Goal: Obtain resource: Download file/media

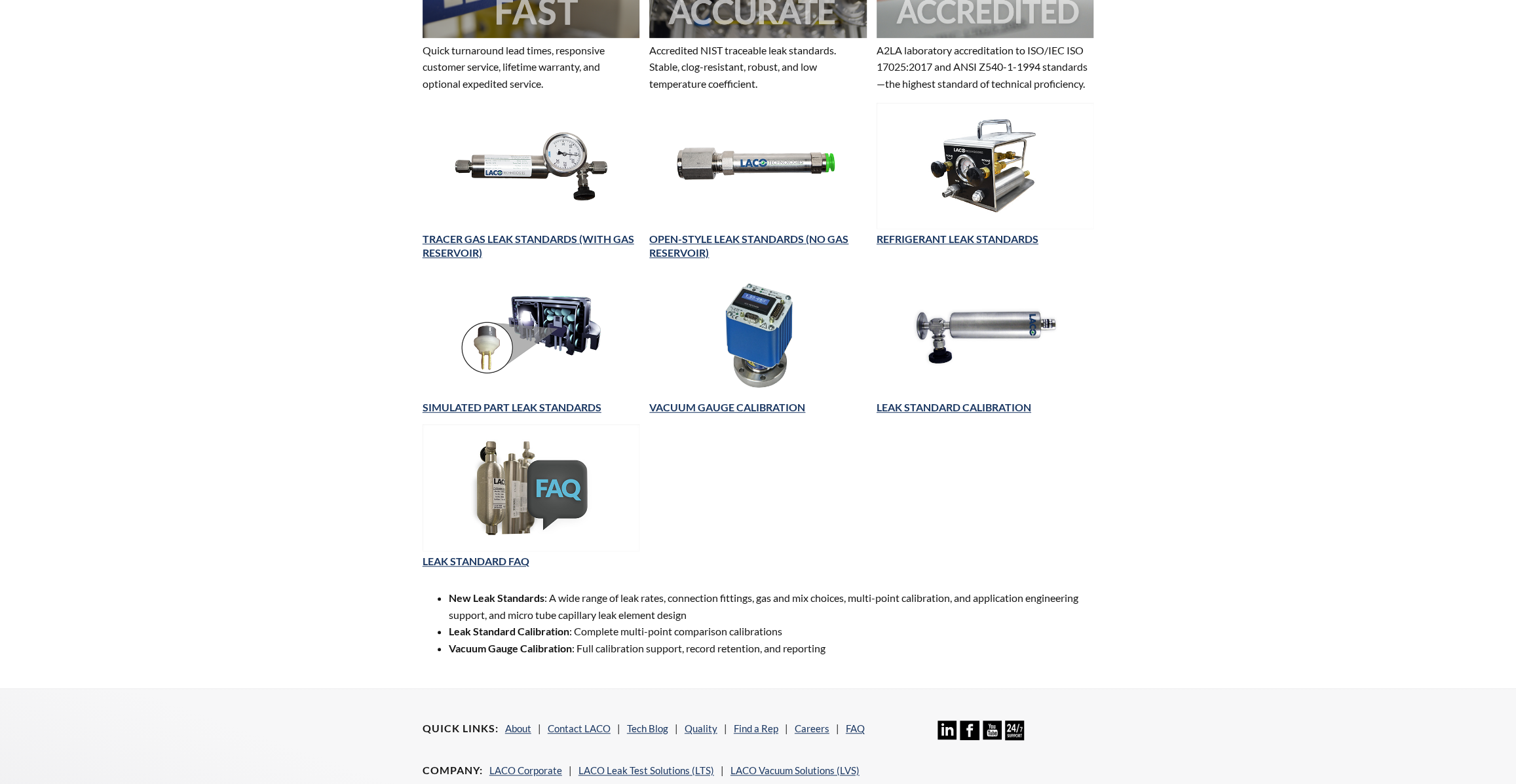
select select "Language Translate Widget"
click at [942, 413] on link "LEAK STANDARD CALIBRATION" at bounding box center [954, 407] width 155 height 12
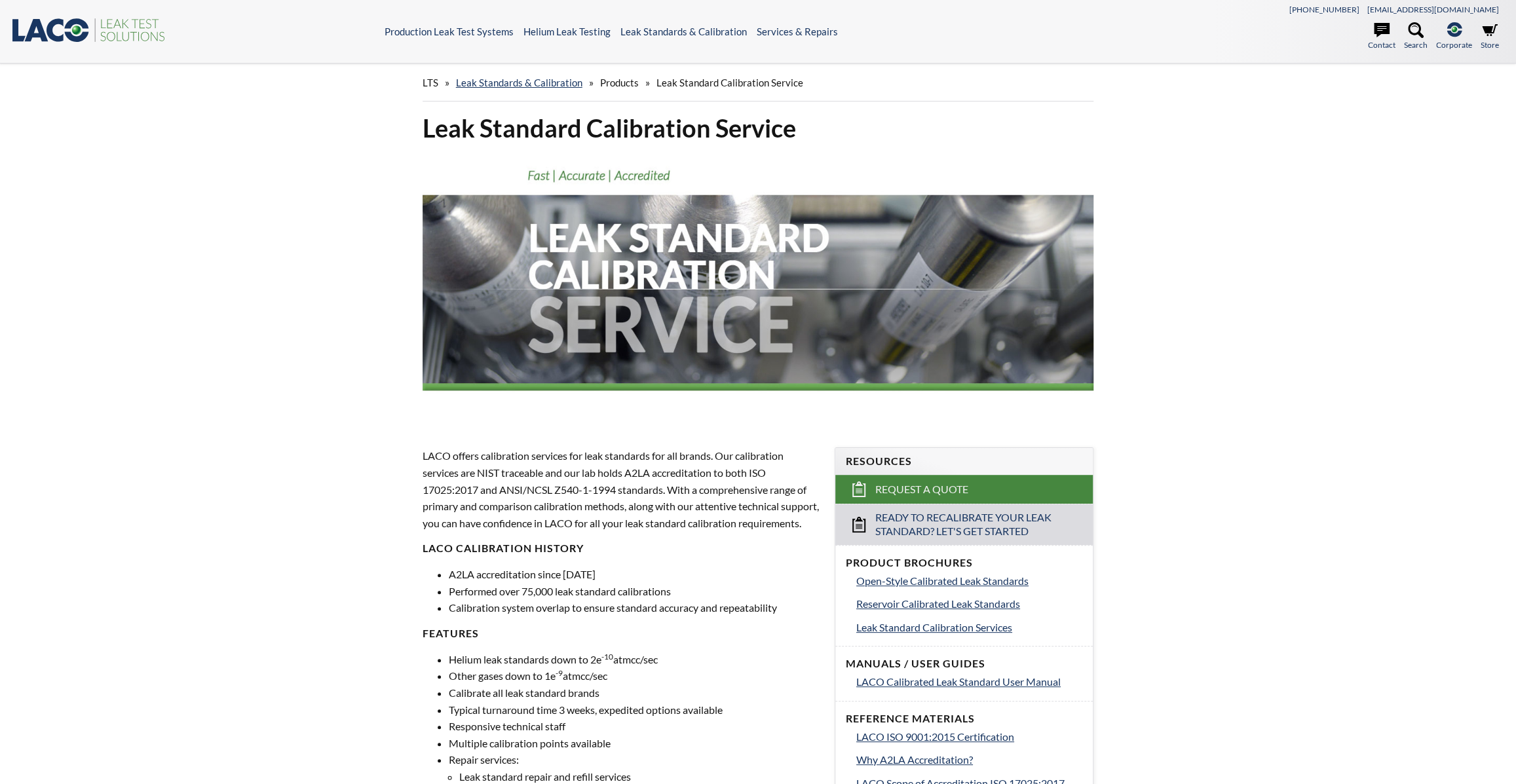
select select "Language Translate Widget"
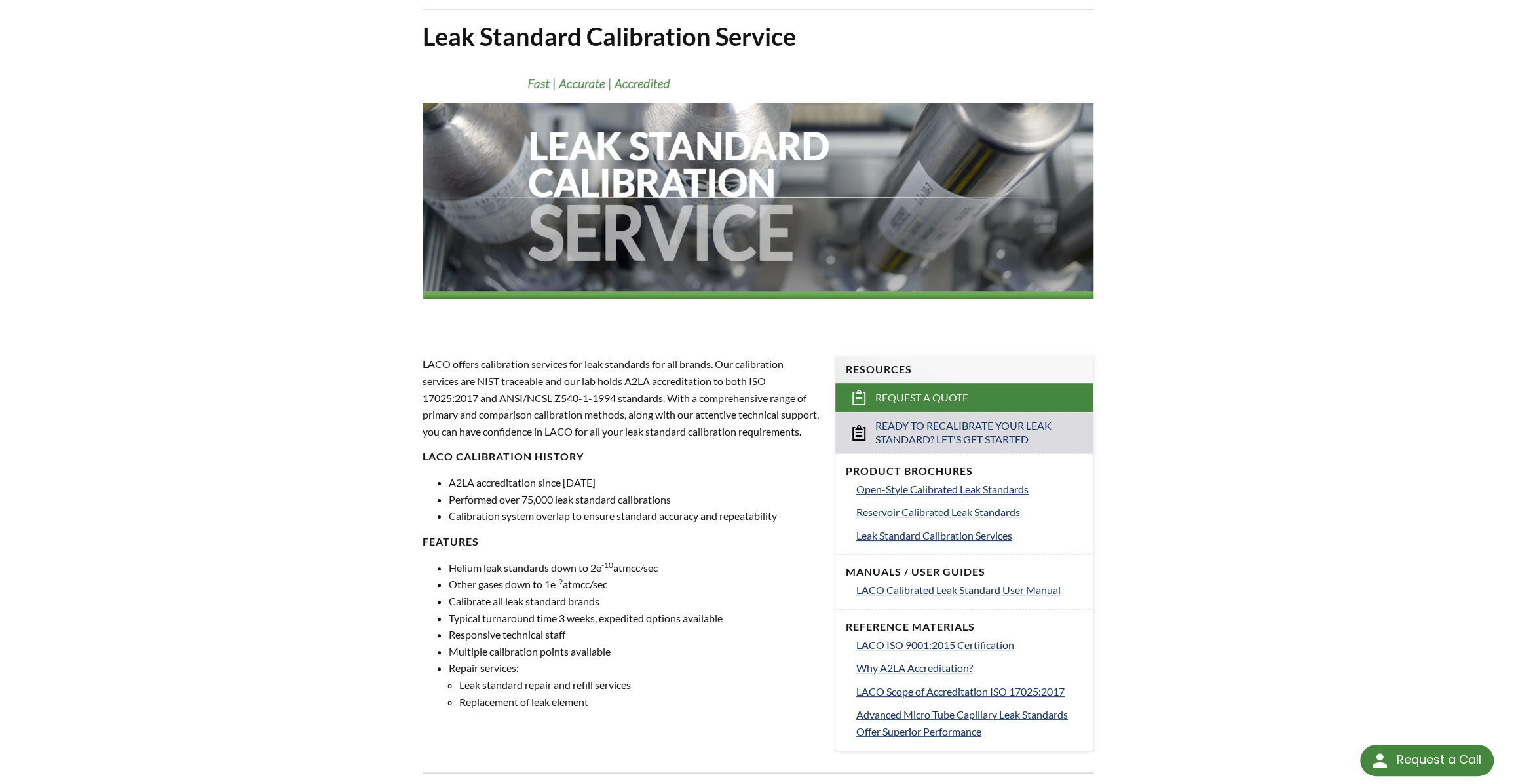
scroll to position [118, 0]
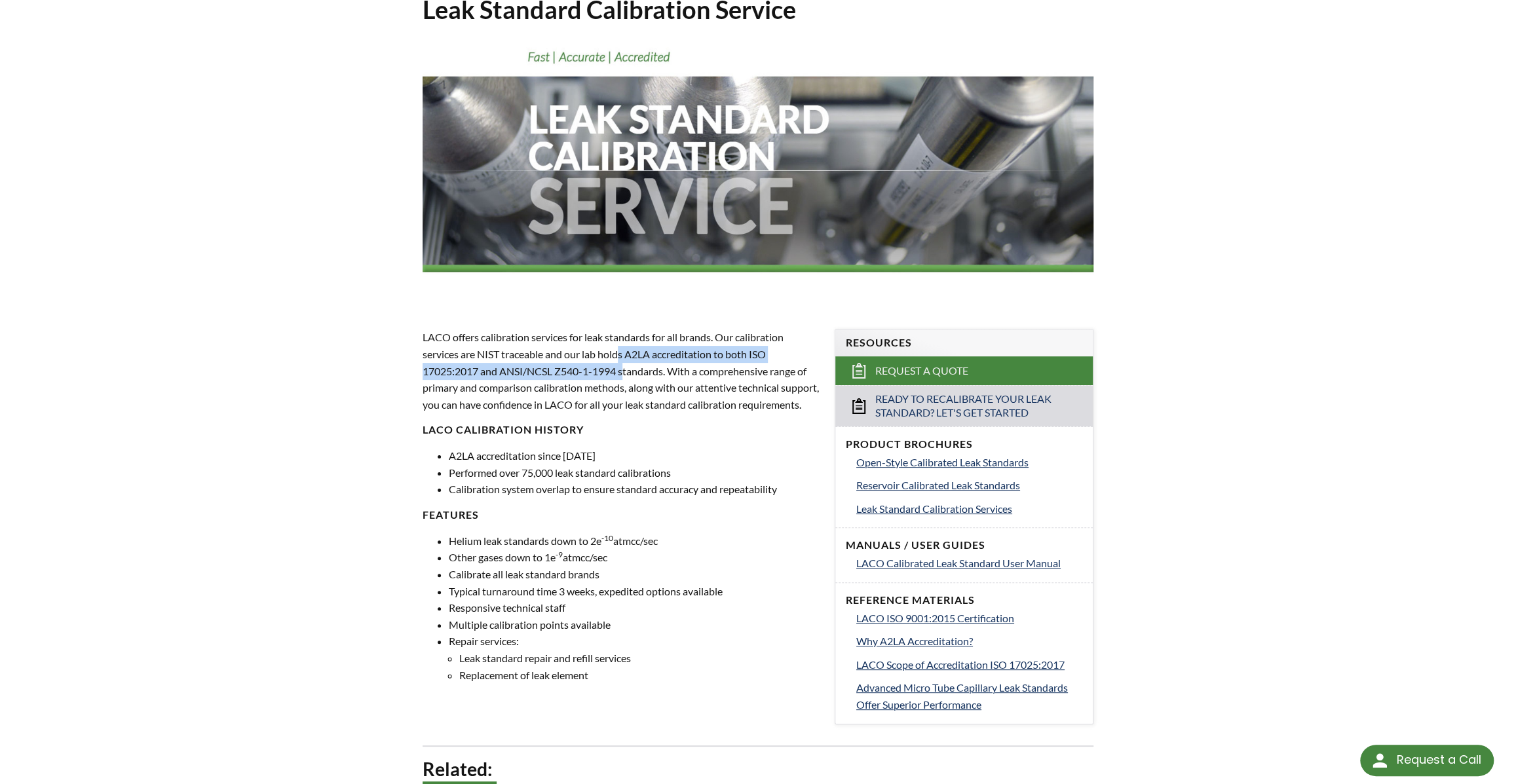
drag, startPoint x: 706, startPoint y: 380, endPoint x: 719, endPoint y: 418, distance: 40.2
click at [719, 412] on p "LACO offers calibration services for leak standards for all brands. Our calibra…" at bounding box center [621, 370] width 397 height 84
drag, startPoint x: 712, startPoint y: 375, endPoint x: 728, endPoint y: 461, distance: 87.5
click at [728, 412] on p "LACO offers calibration services for leak standards for all brands. Our calibra…" at bounding box center [621, 370] width 397 height 84
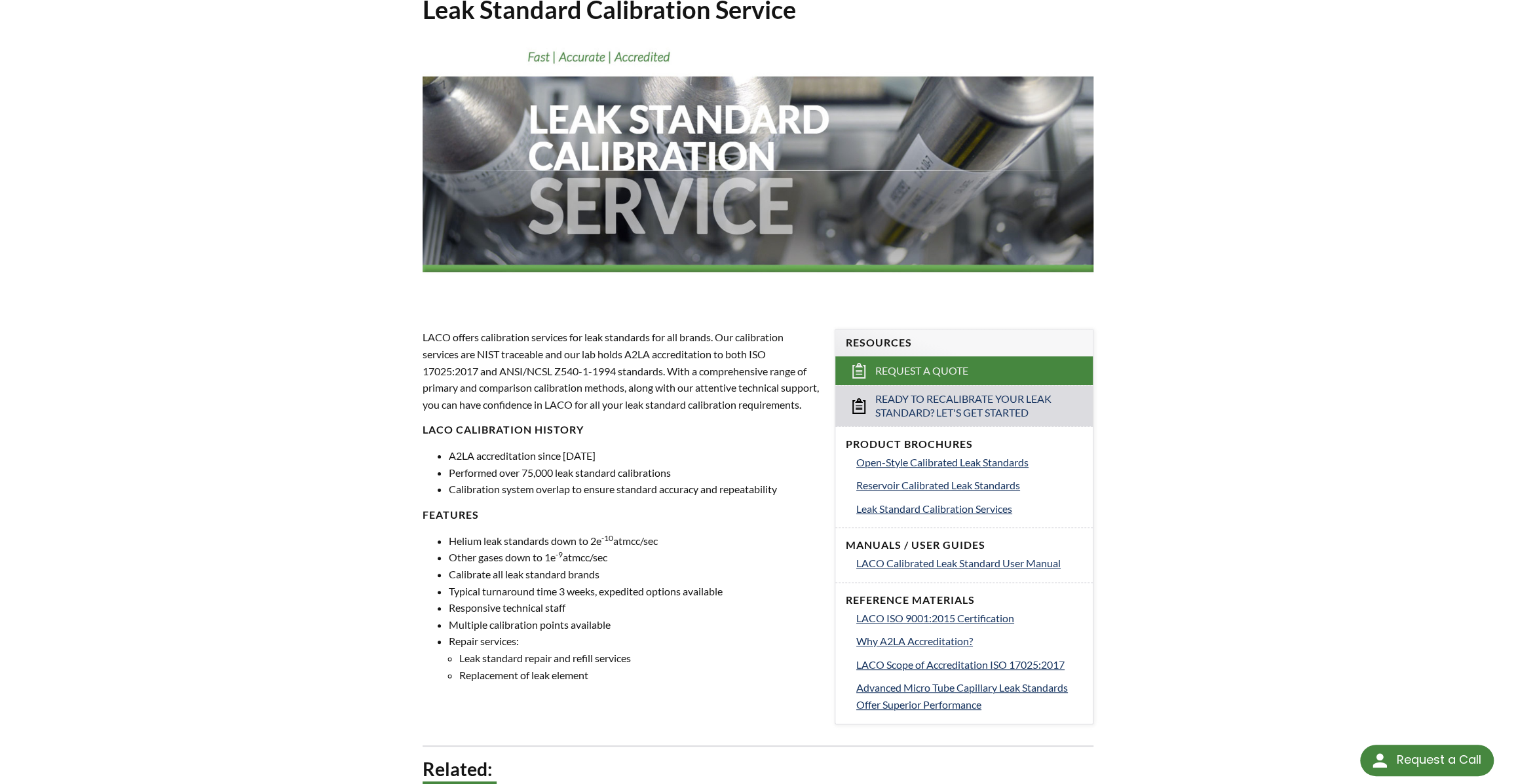
drag, startPoint x: 728, startPoint y: 461, endPoint x: 731, endPoint y: 470, distance: 9.5
click at [731, 470] on div "LACO offers calibration services for leak standards for all brands. Our calibra…" at bounding box center [621, 505] width 397 height 354
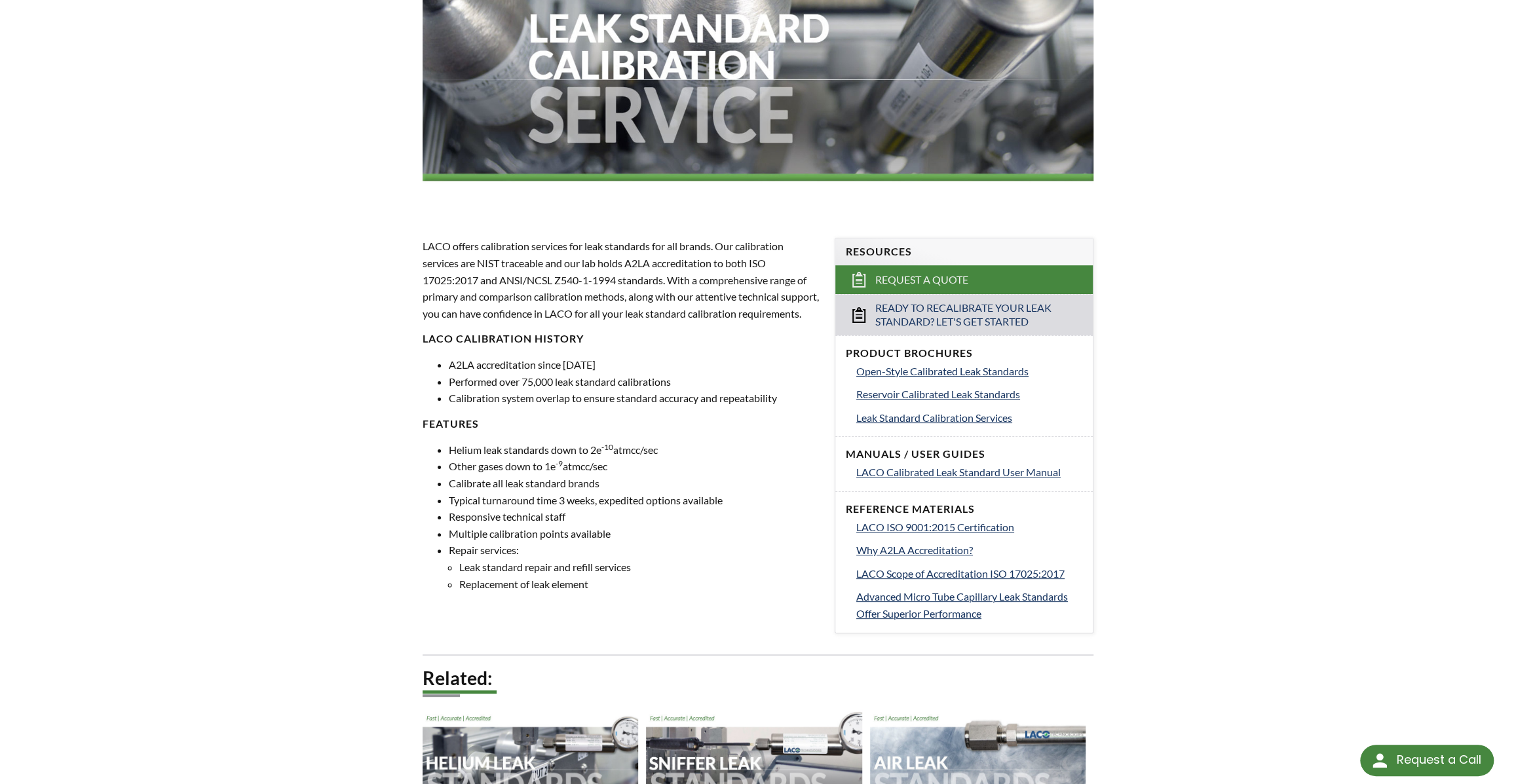
scroll to position [238, 0]
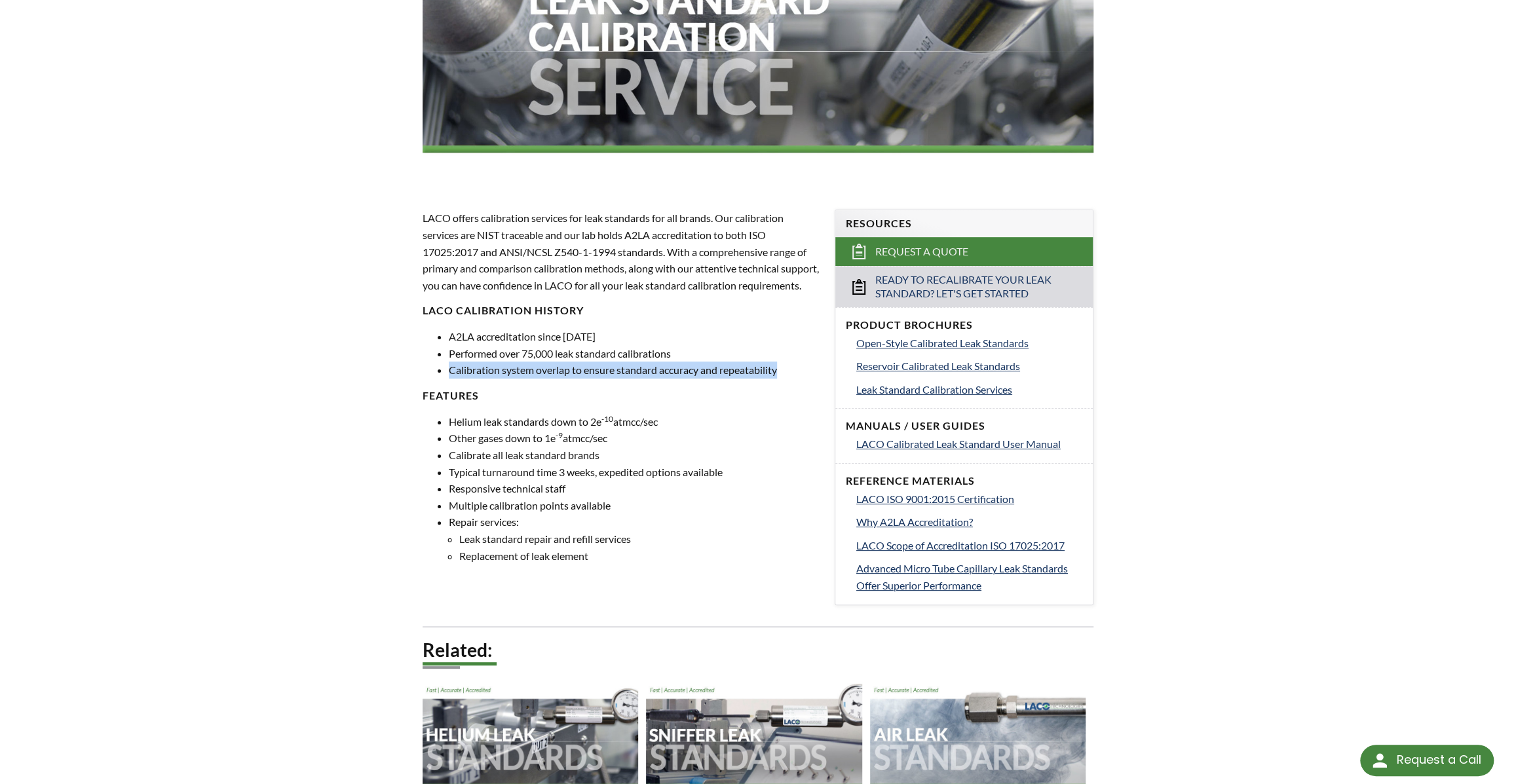
drag, startPoint x: 716, startPoint y: 414, endPoint x: 723, endPoint y: 490, distance: 76.3
click at [723, 490] on div "LACO offers calibration services for leak standards for all brands. Our calibra…" at bounding box center [621, 386] width 397 height 354
drag, startPoint x: 723, startPoint y: 490, endPoint x: 725, endPoint y: 501, distance: 11.2
click at [725, 430] on li "Helium leak standards down to 2e -10 atmcc/sec" at bounding box center [634, 421] width 370 height 17
drag, startPoint x: 727, startPoint y: 499, endPoint x: 723, endPoint y: 550, distance: 51.2
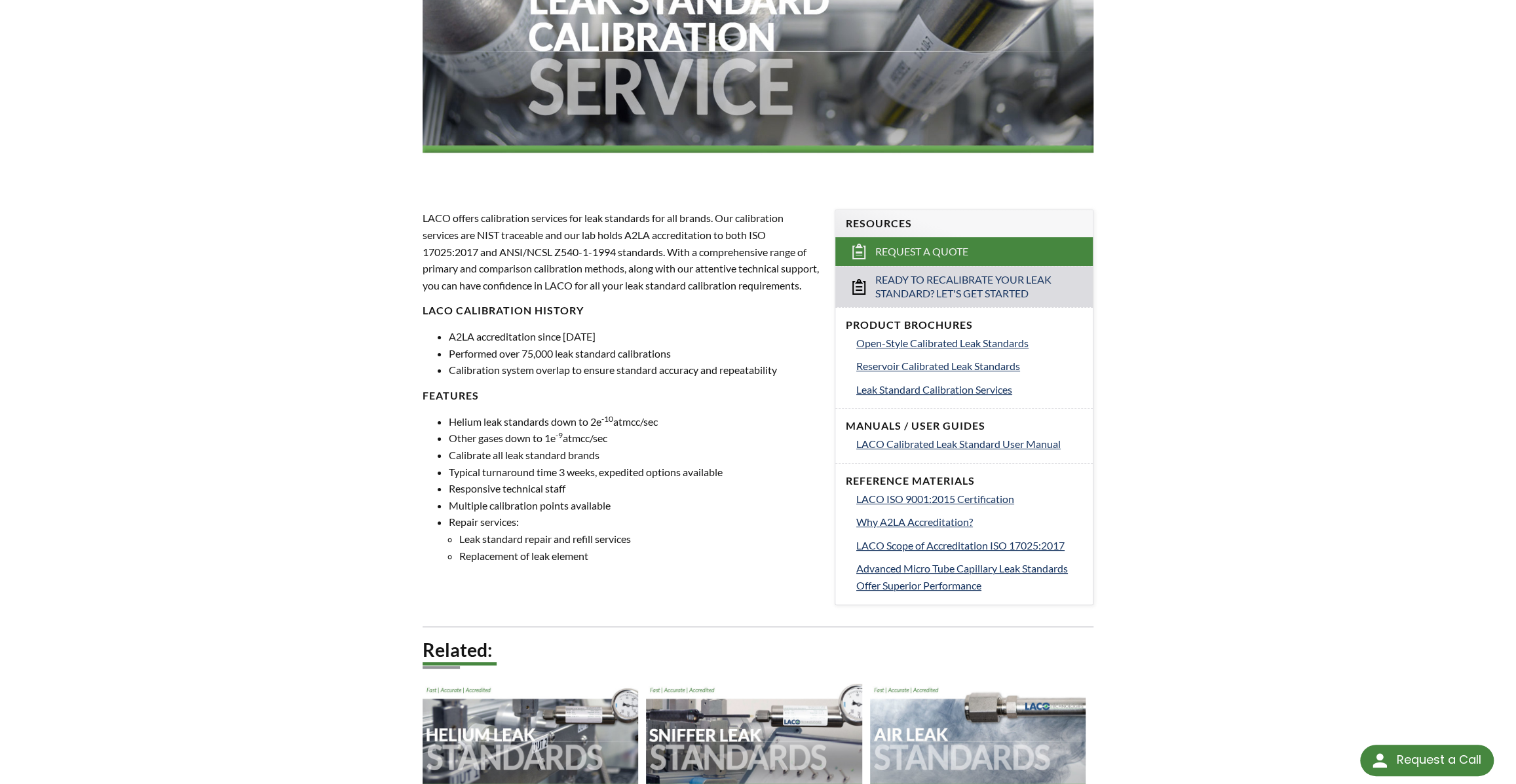
click at [723, 550] on ul "Helium leak standards down to 2e -10 atmcc/sec Other gases down to 1e -9 atmcc/…" at bounding box center [621, 488] width 397 height 151
click at [723, 481] on li "Typical turnaround time 3 weeks, expedited options available" at bounding box center [634, 472] width 370 height 17
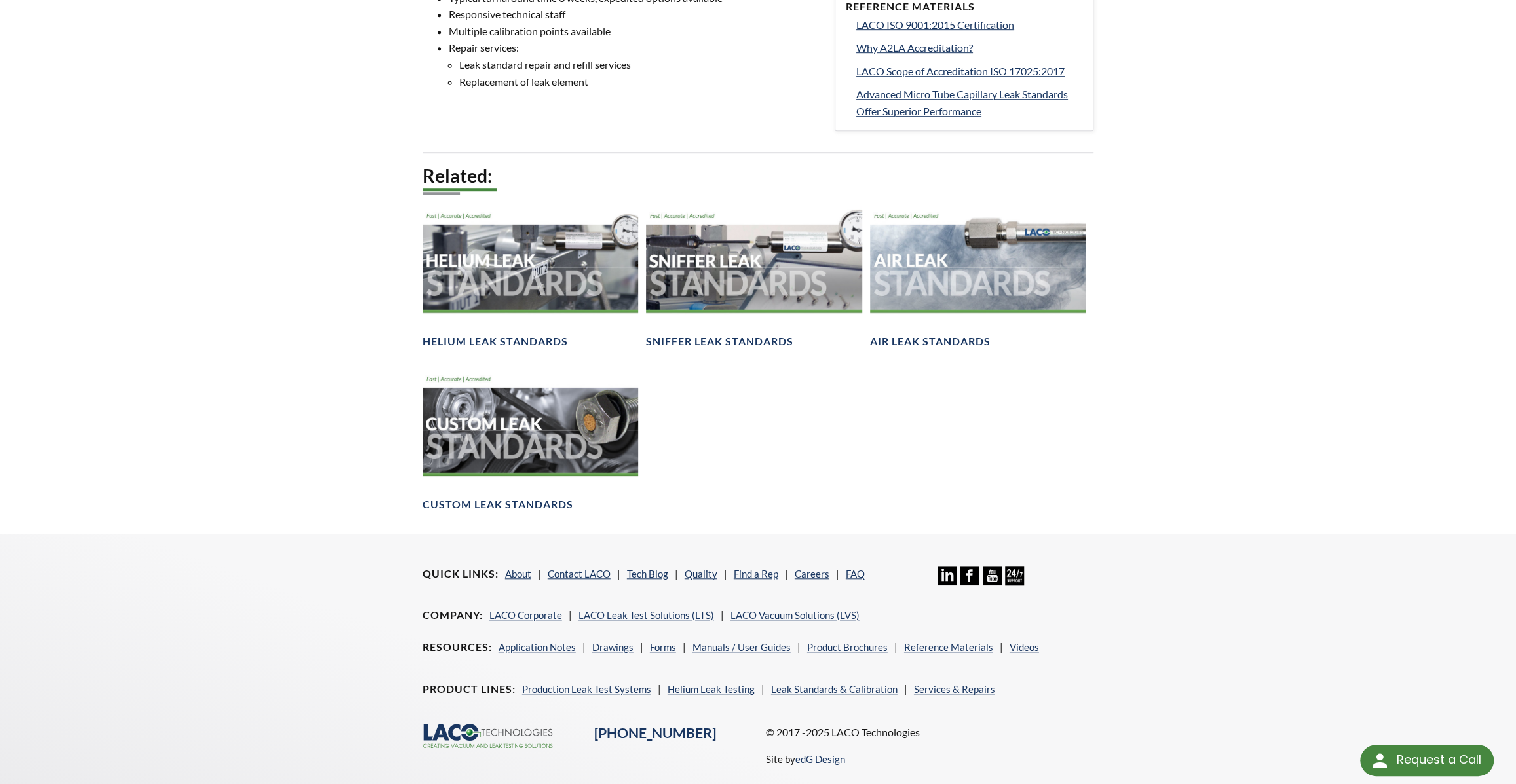
scroll to position [713, 0]
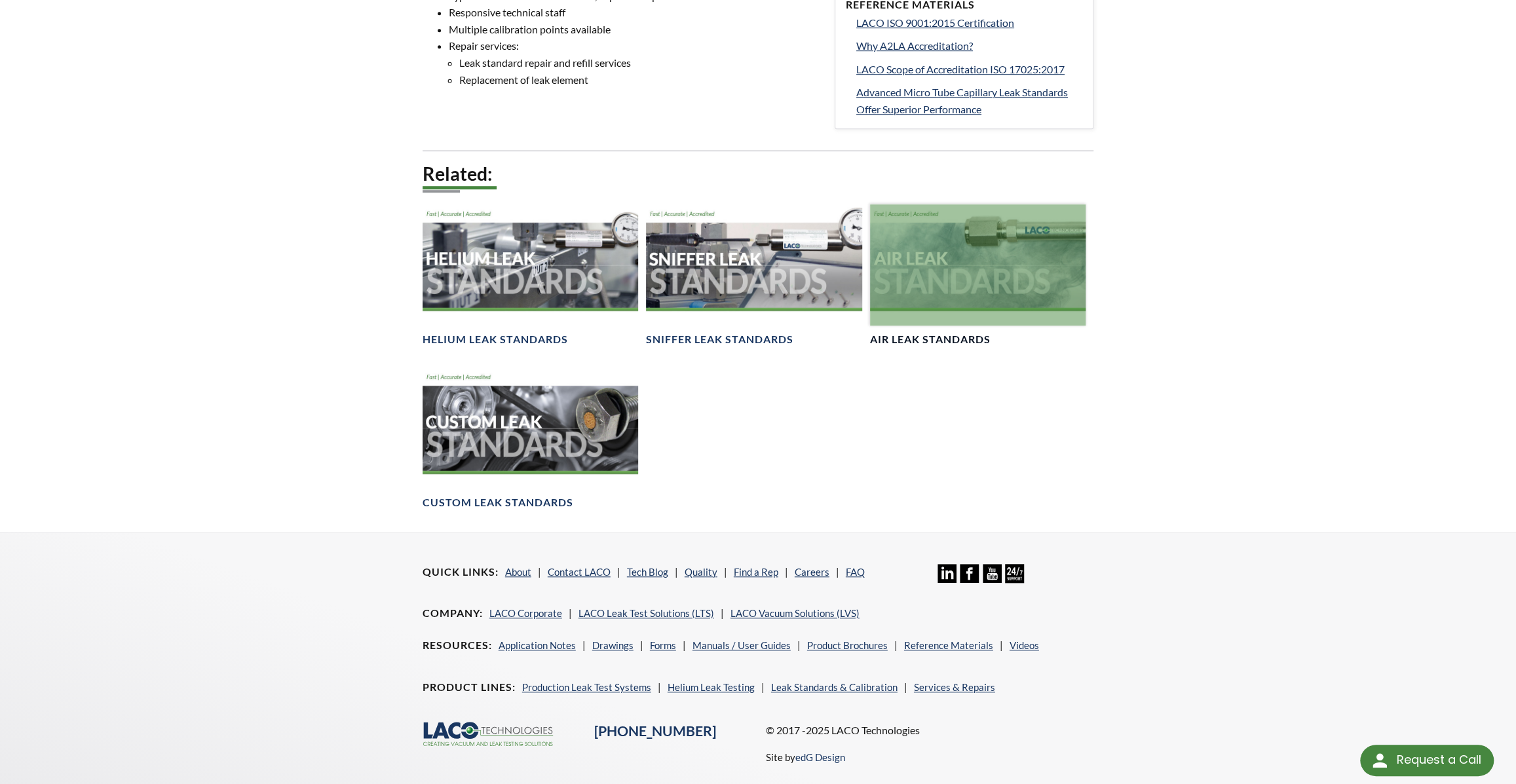
click at [969, 325] on div at bounding box center [978, 264] width 216 height 121
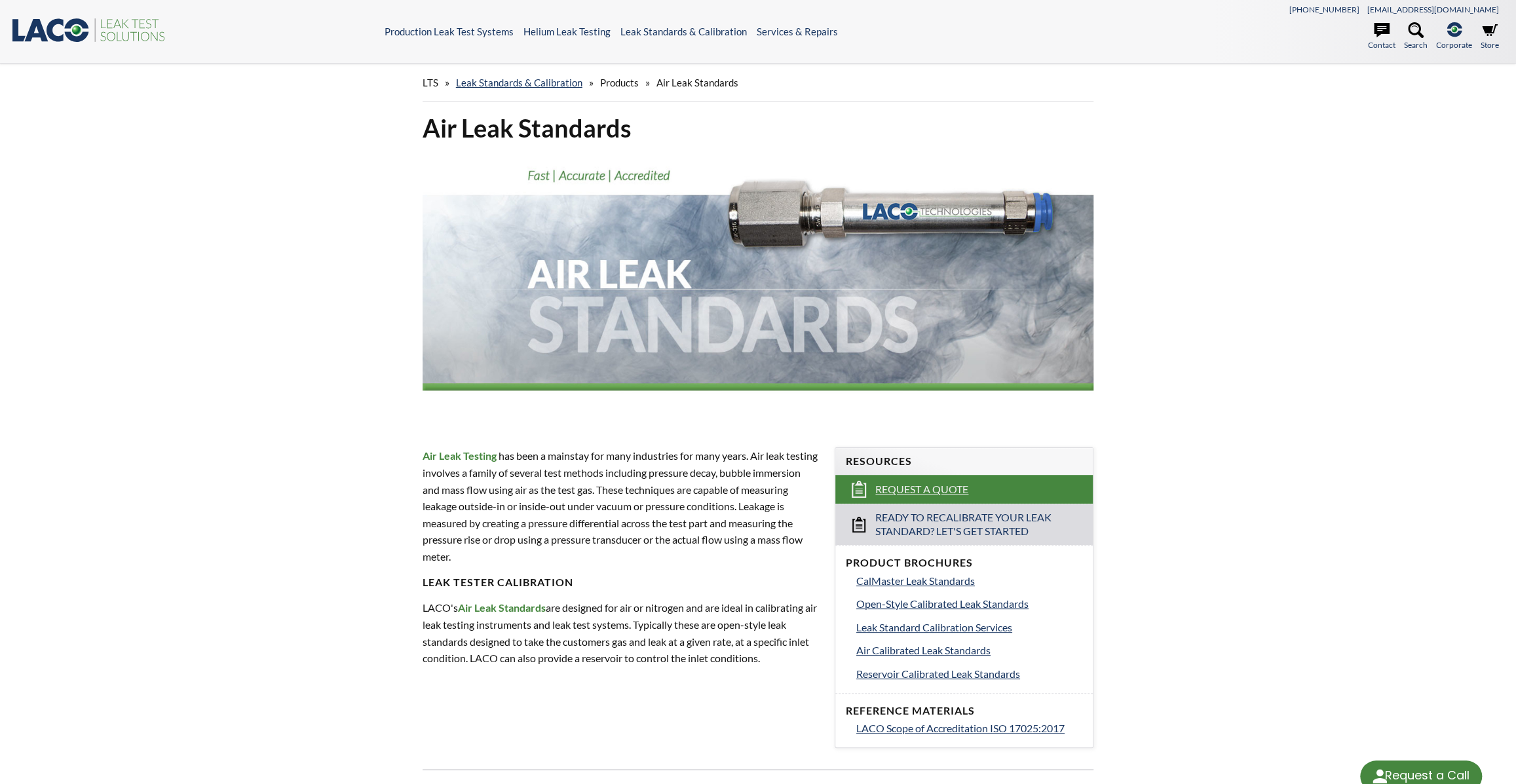
select select "Language Translate Widget"
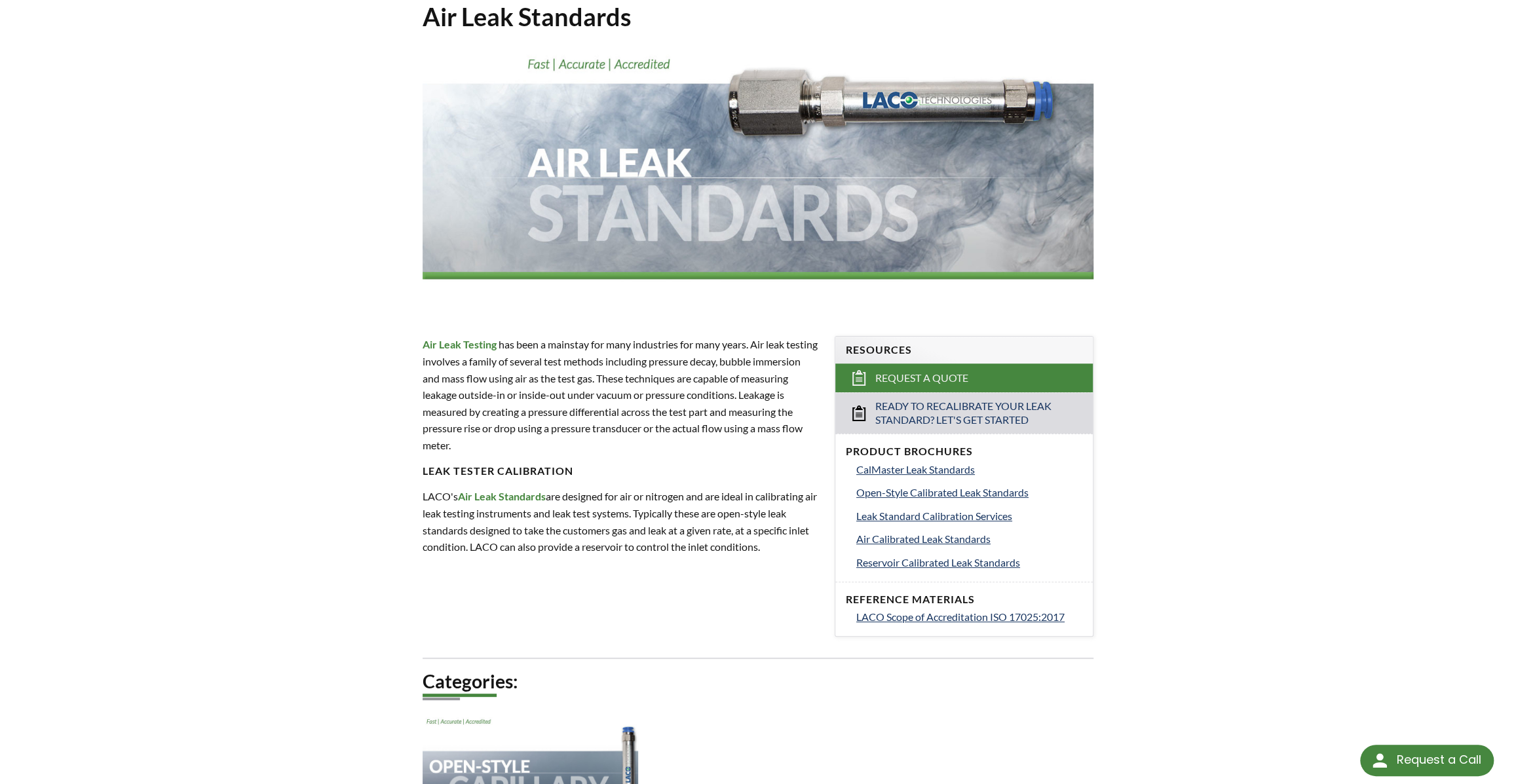
scroll to position [238, 0]
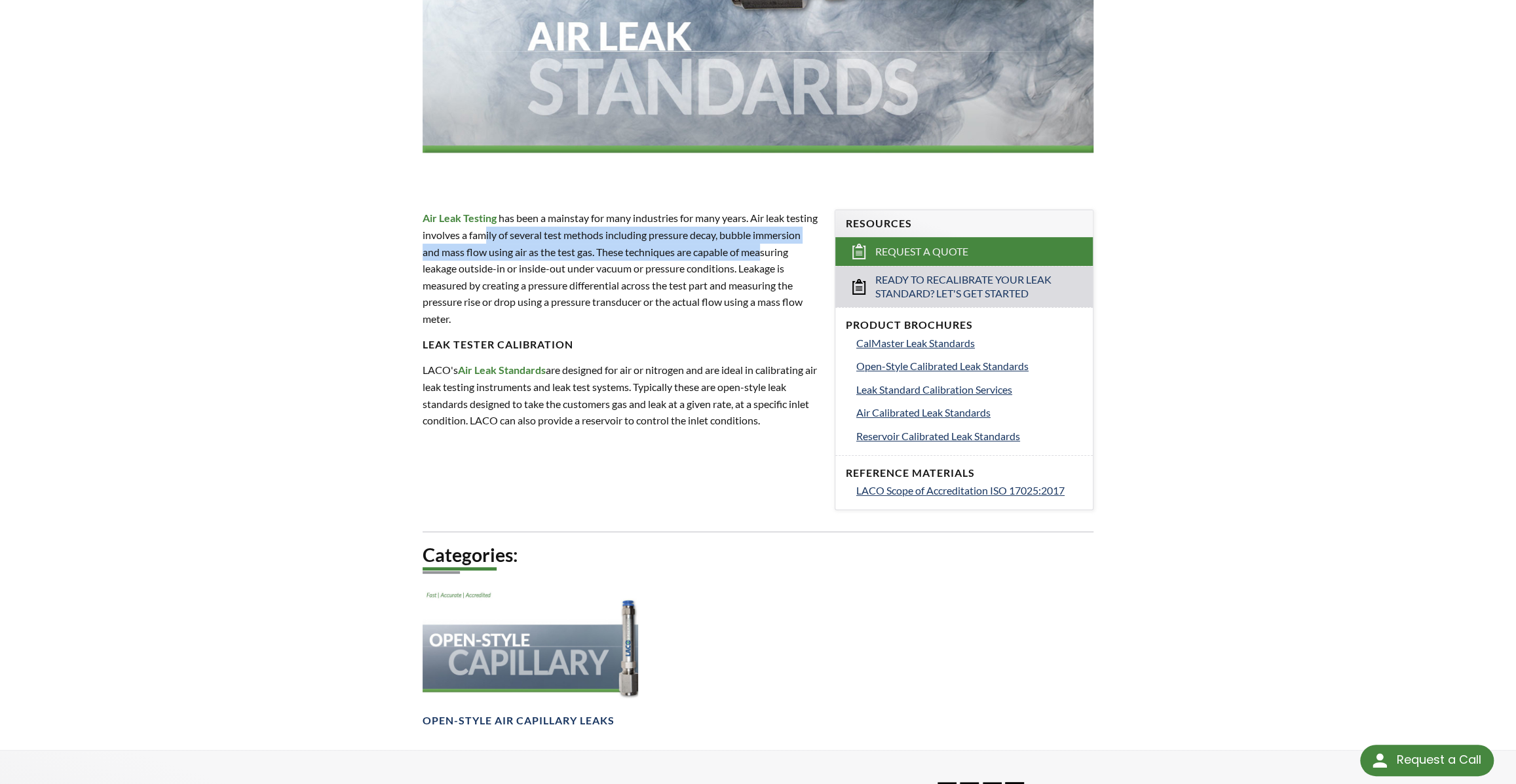
drag, startPoint x: 553, startPoint y: 260, endPoint x: 578, endPoint y: 303, distance: 49.7
click at [578, 303] on p "Air Leak Testing has been a mainstay for many industries for many years. Air le…" at bounding box center [621, 268] width 397 height 117
drag, startPoint x: 630, startPoint y: 262, endPoint x: 648, endPoint y: 290, distance: 33.3
click at [648, 290] on p "Air Leak Testing has been a mainstay for many industries for many years. Air le…" at bounding box center [621, 268] width 397 height 117
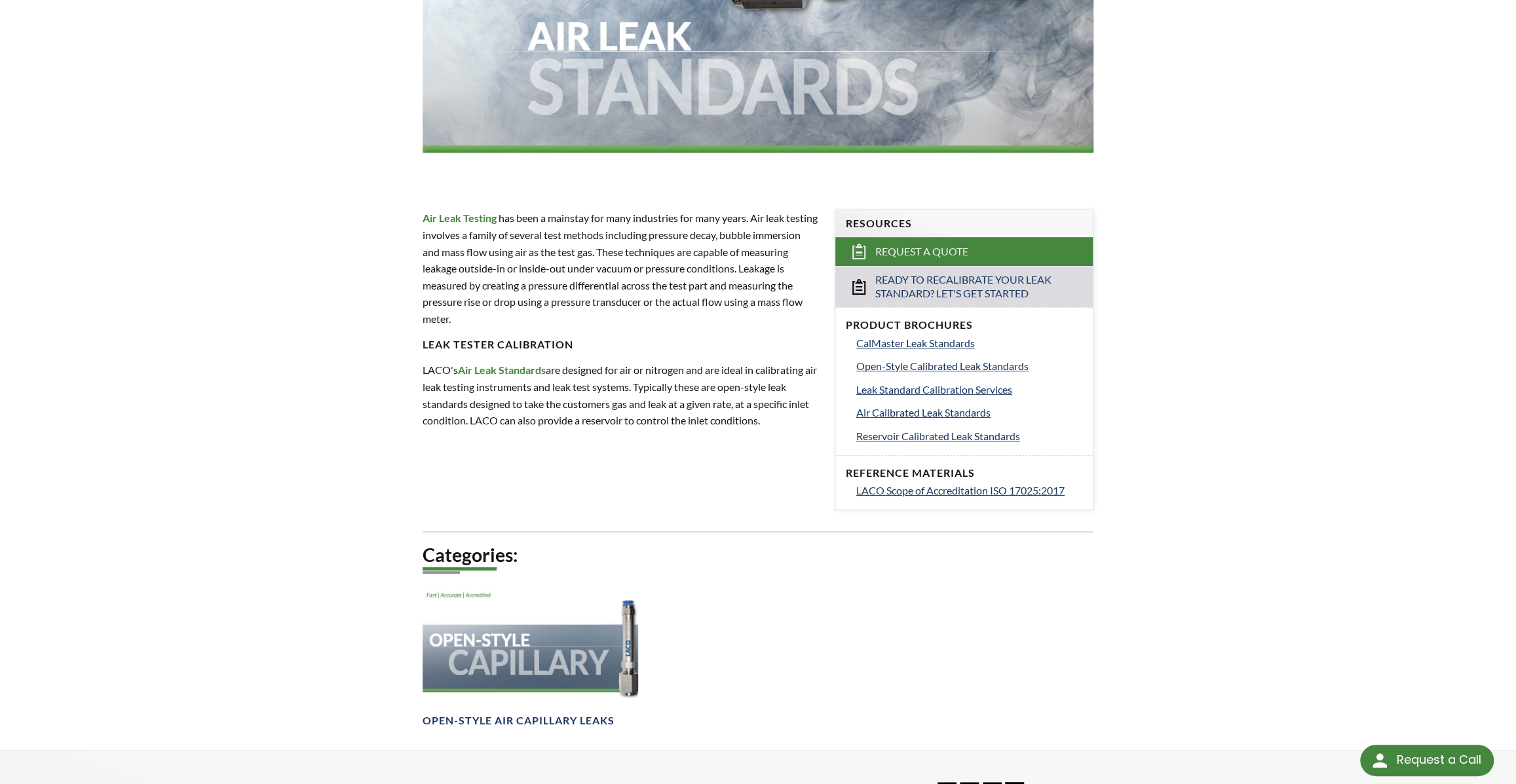
click at [649, 292] on p "Air Leak Testing has been a mainstay for many industries for many years. Air le…" at bounding box center [621, 268] width 397 height 117
click at [649, 307] on p "Air Leak Testing has been a mainstay for many industries for many years. Air le…" at bounding box center [621, 268] width 397 height 117
drag, startPoint x: 654, startPoint y: 267, endPoint x: 665, endPoint y: 288, distance: 23.7
click at [665, 288] on p "Air Leak Testing has been a mainstay for many industries for many years. Air le…" at bounding box center [621, 268] width 397 height 117
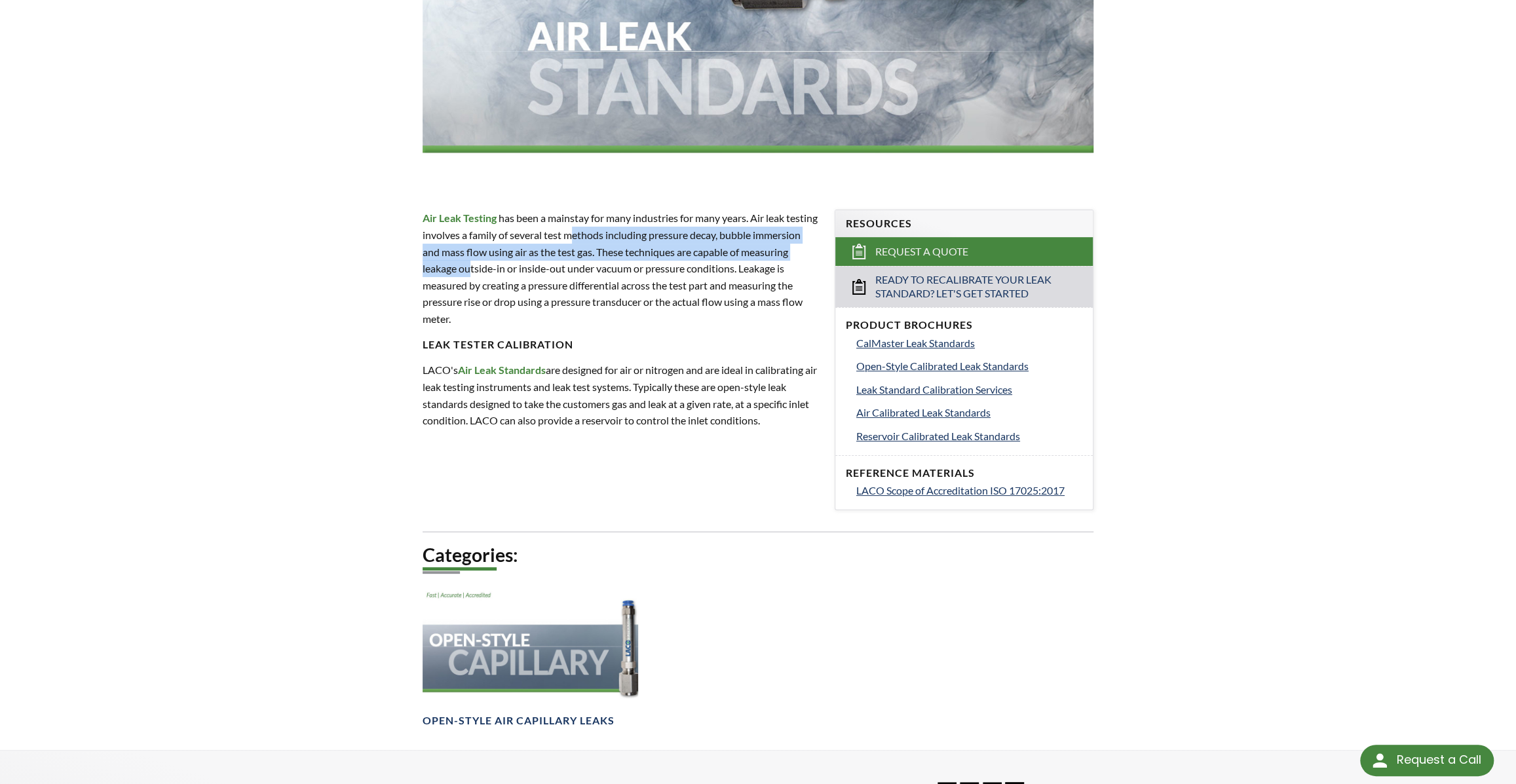
click at [666, 289] on p "Air Leak Testing has been a mainstay for many industries for many years. Air le…" at bounding box center [621, 268] width 397 height 117
drag, startPoint x: 664, startPoint y: 262, endPoint x: 675, endPoint y: 305, distance: 44.4
click at [675, 305] on p "Air Leak Testing has been a mainstay for many industries for many years. Air le…" at bounding box center [621, 268] width 397 height 117
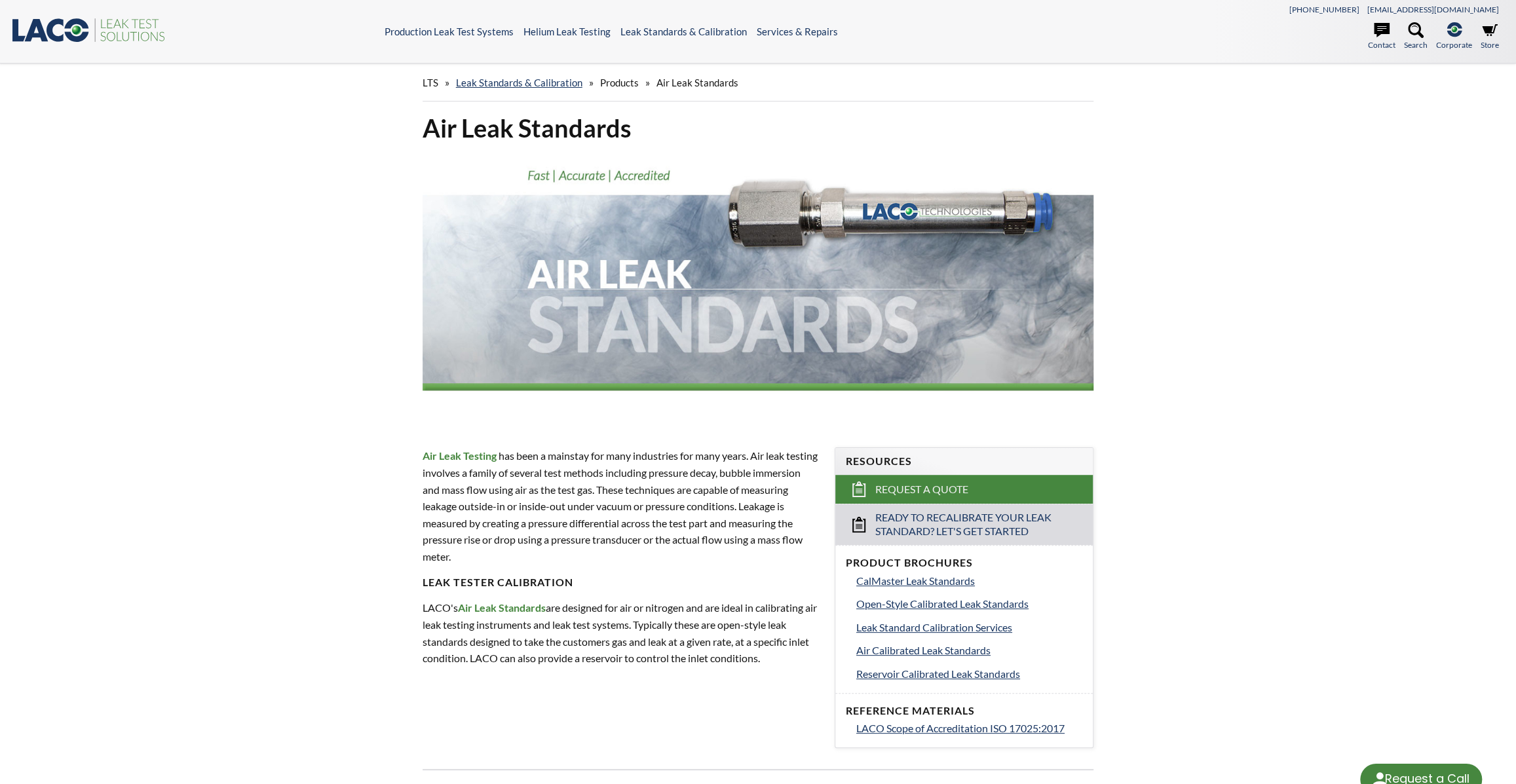
select select "Language Translate Widget"
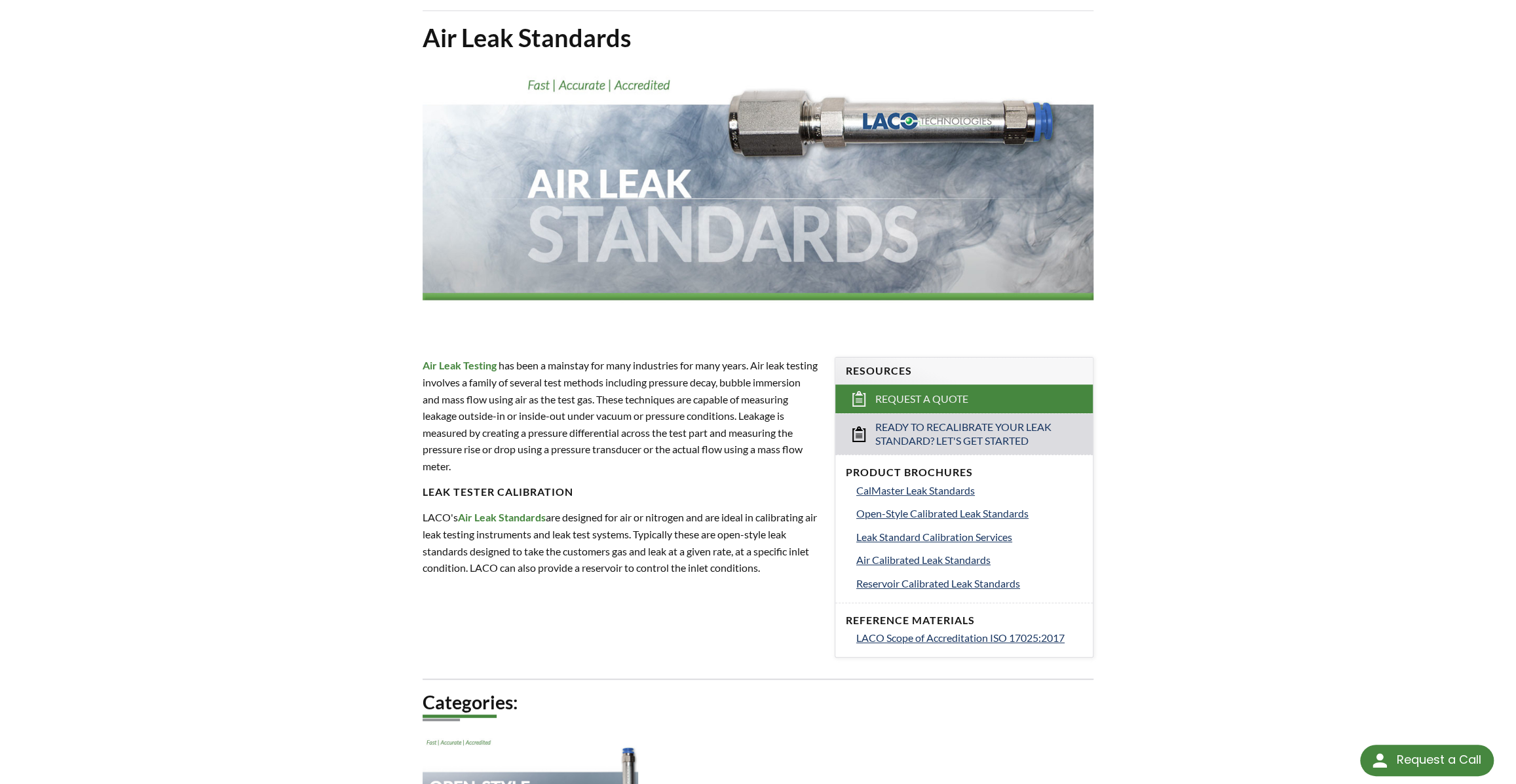
scroll to position [118, 0]
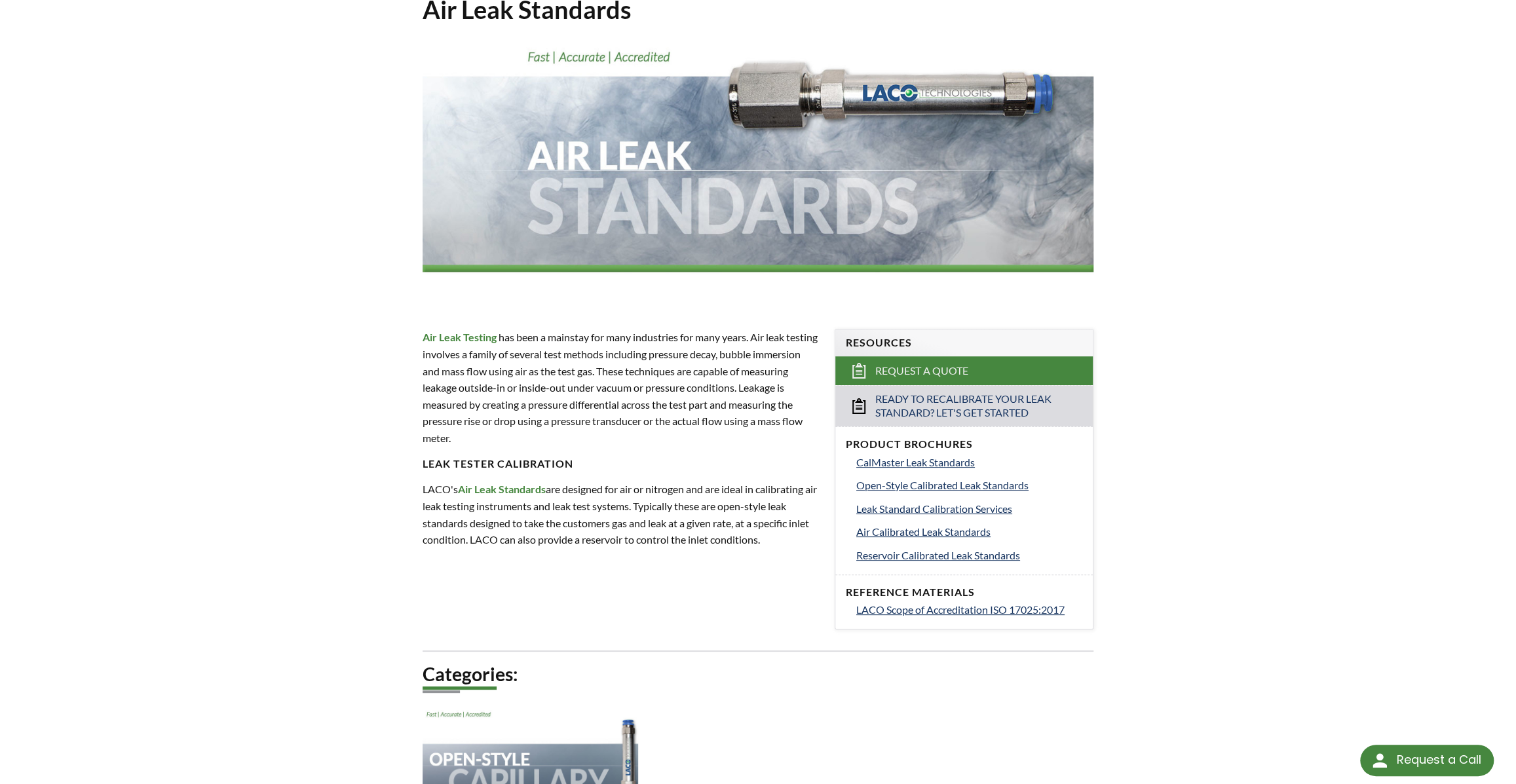
click at [543, 495] on strong "Air Leak Standards" at bounding box center [501, 489] width 88 height 12
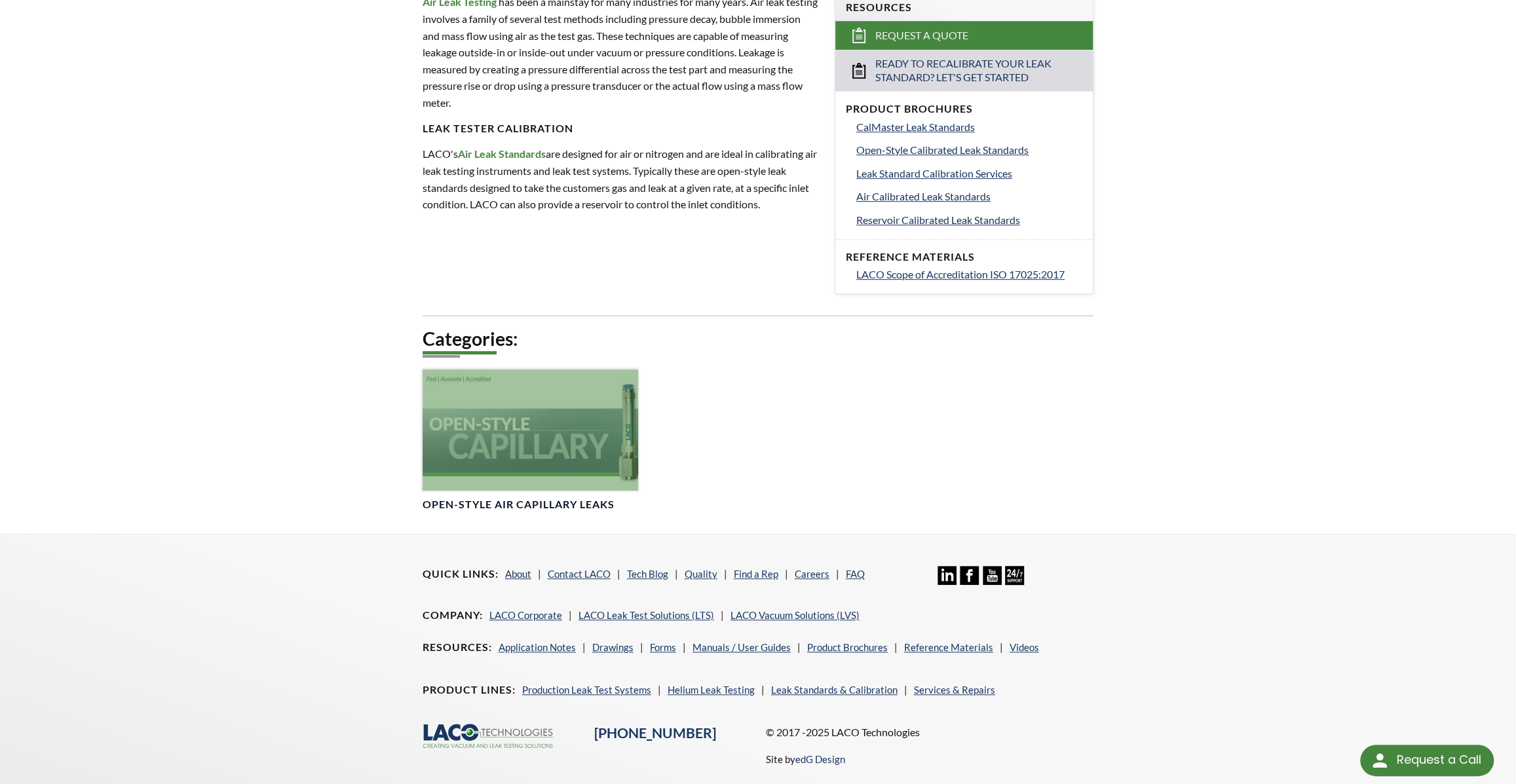
scroll to position [476, 0]
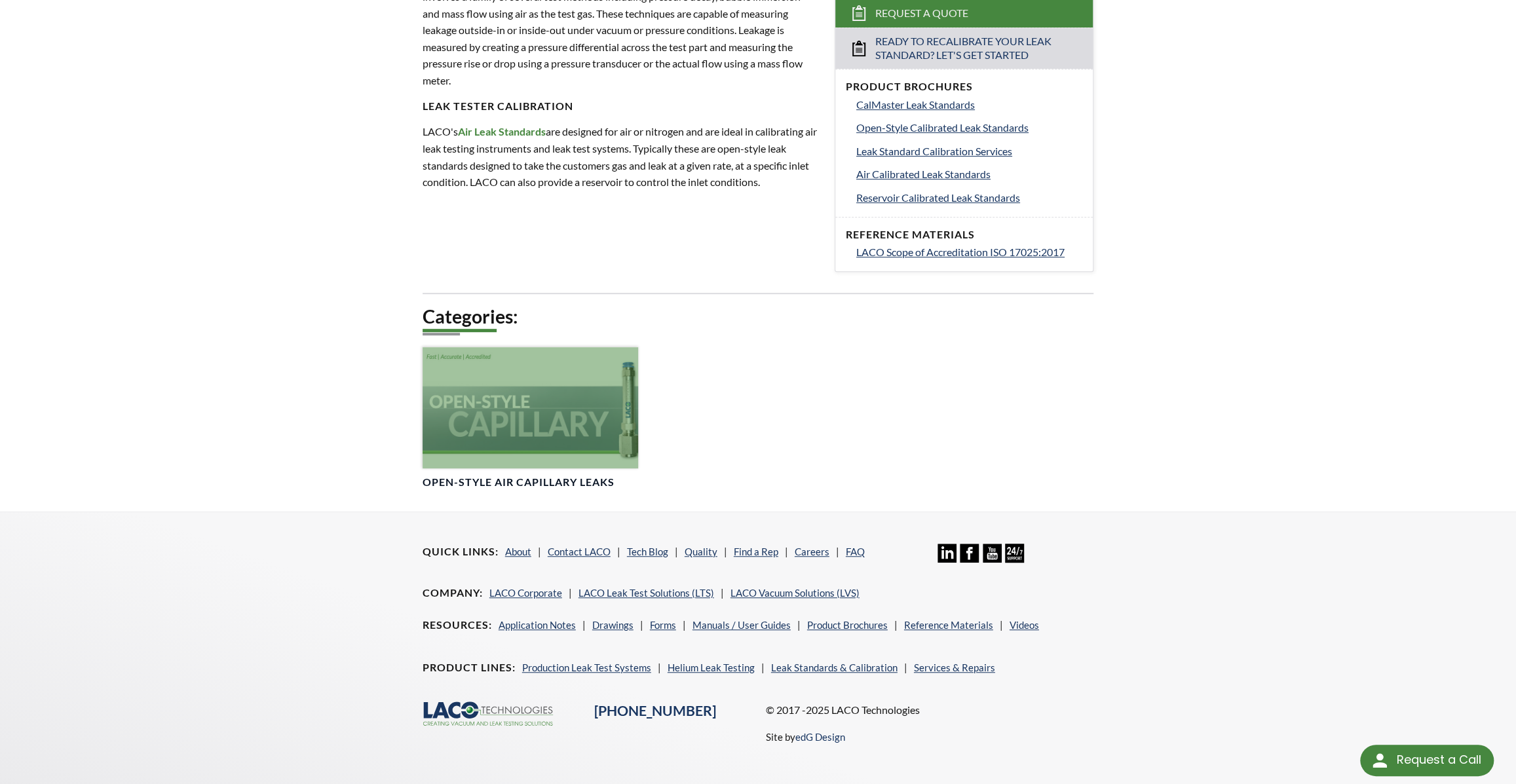
click at [551, 468] on div at bounding box center [531, 407] width 216 height 121
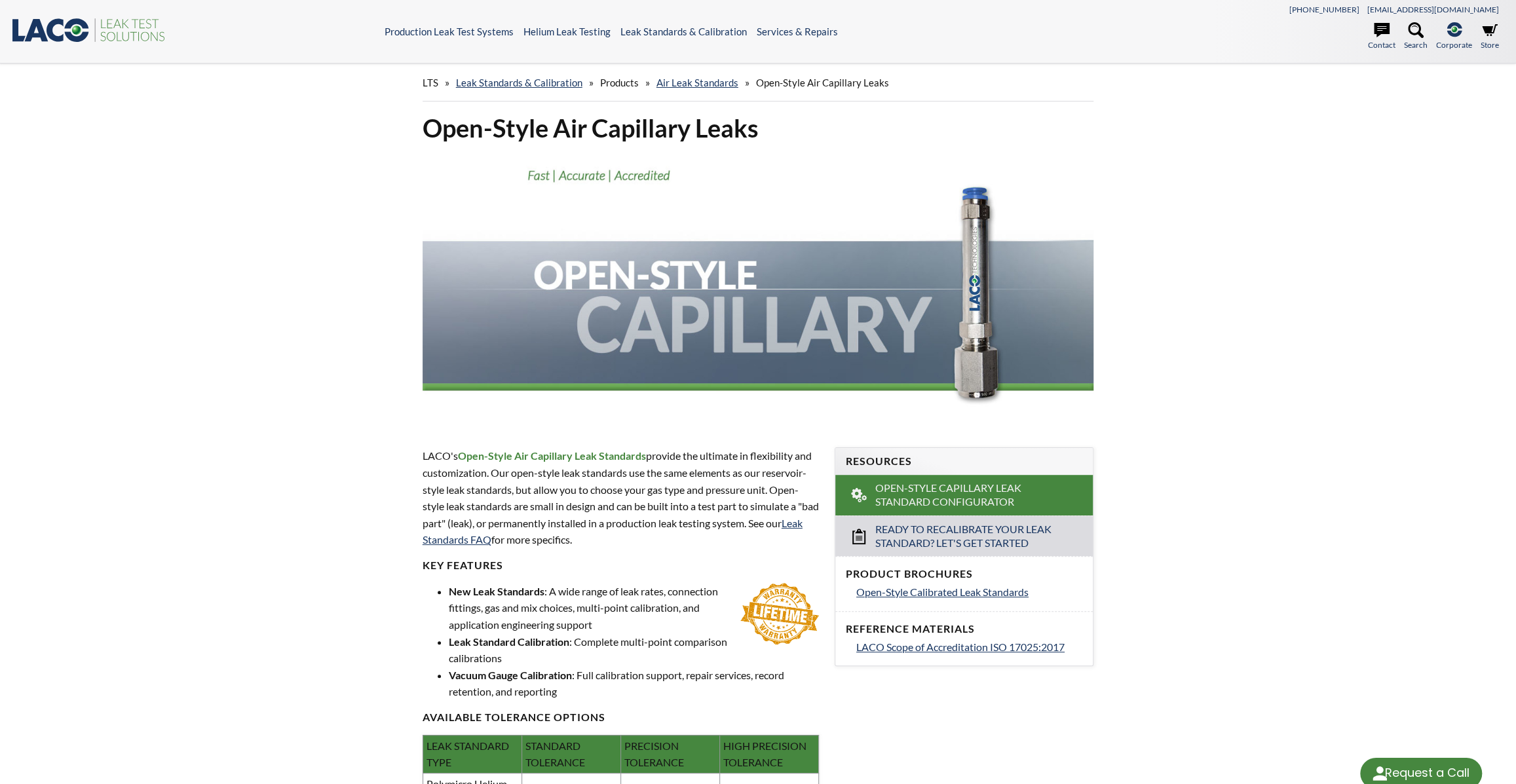
select select "Language Translate Widget"
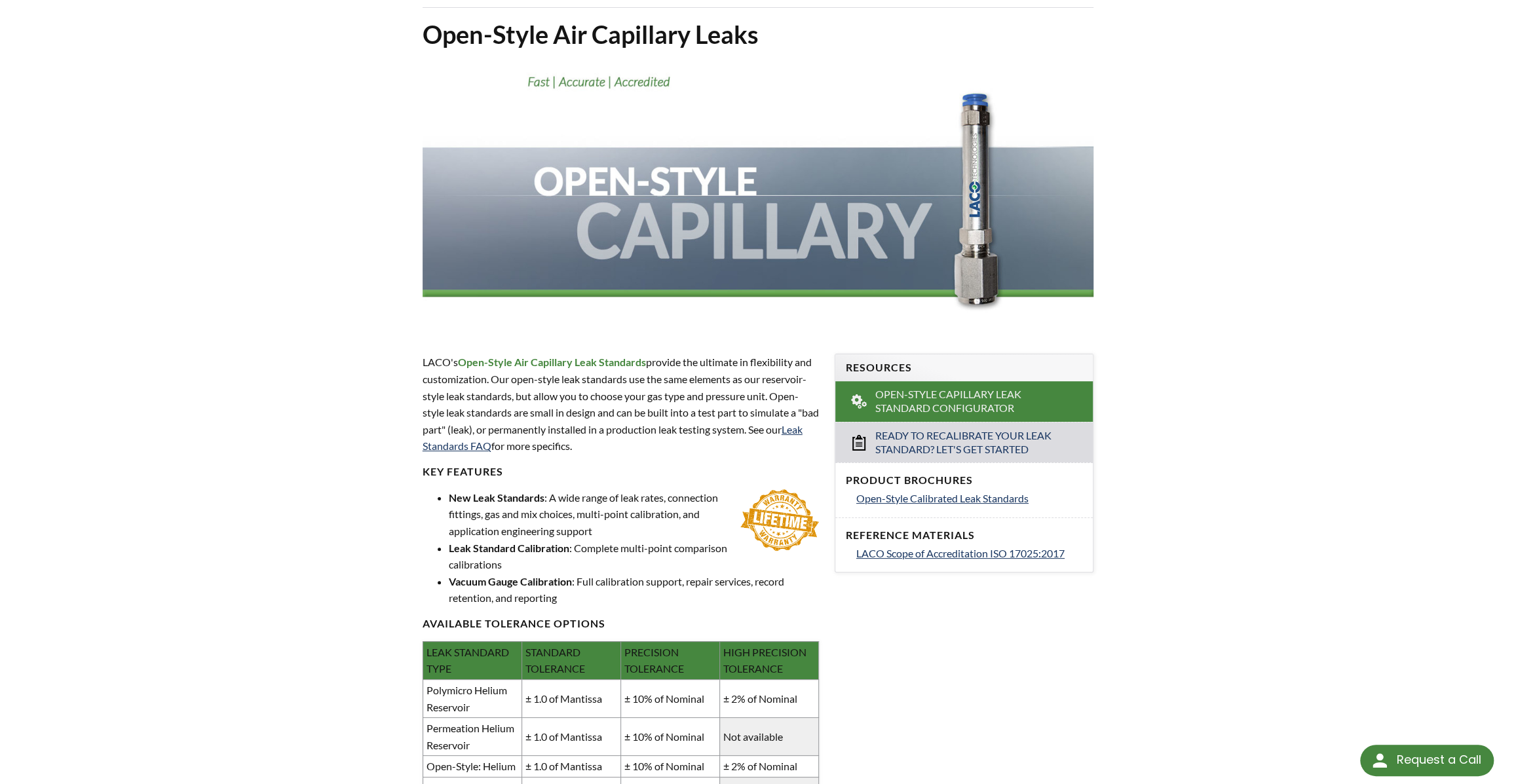
scroll to position [238, 0]
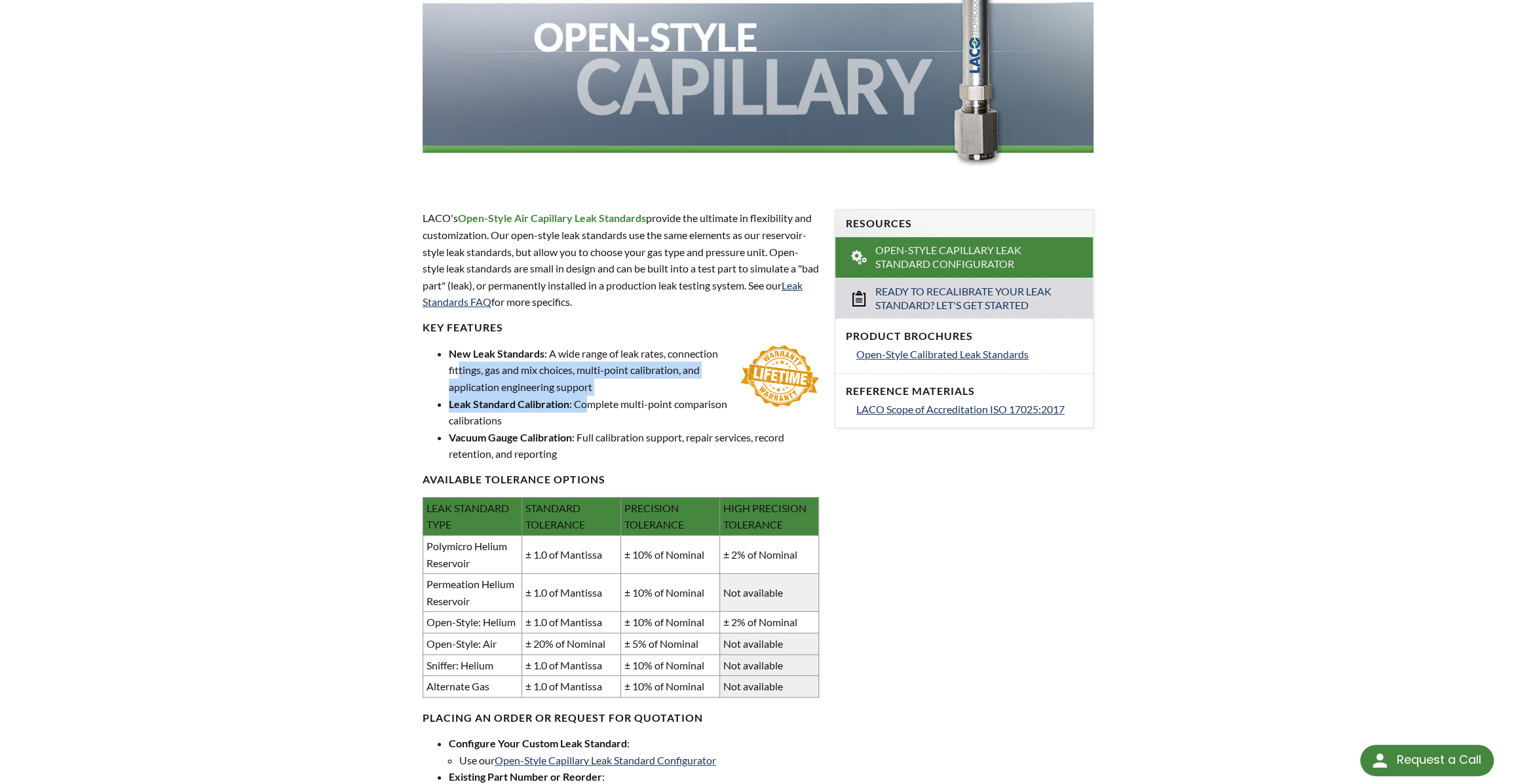
drag, startPoint x: 519, startPoint y: 420, endPoint x: 647, endPoint y: 475, distance: 139.3
click at [647, 462] on ul "New Leak Standards : A wide range of leak rates, connection fittings, gas and m…" at bounding box center [621, 403] width 397 height 117
drag, startPoint x: 647, startPoint y: 475, endPoint x: 654, endPoint y: 475, distance: 7.0
click at [654, 429] on li "Leak Standard Calibration : Complete multi-point comparison calibrations" at bounding box center [634, 412] width 370 height 34
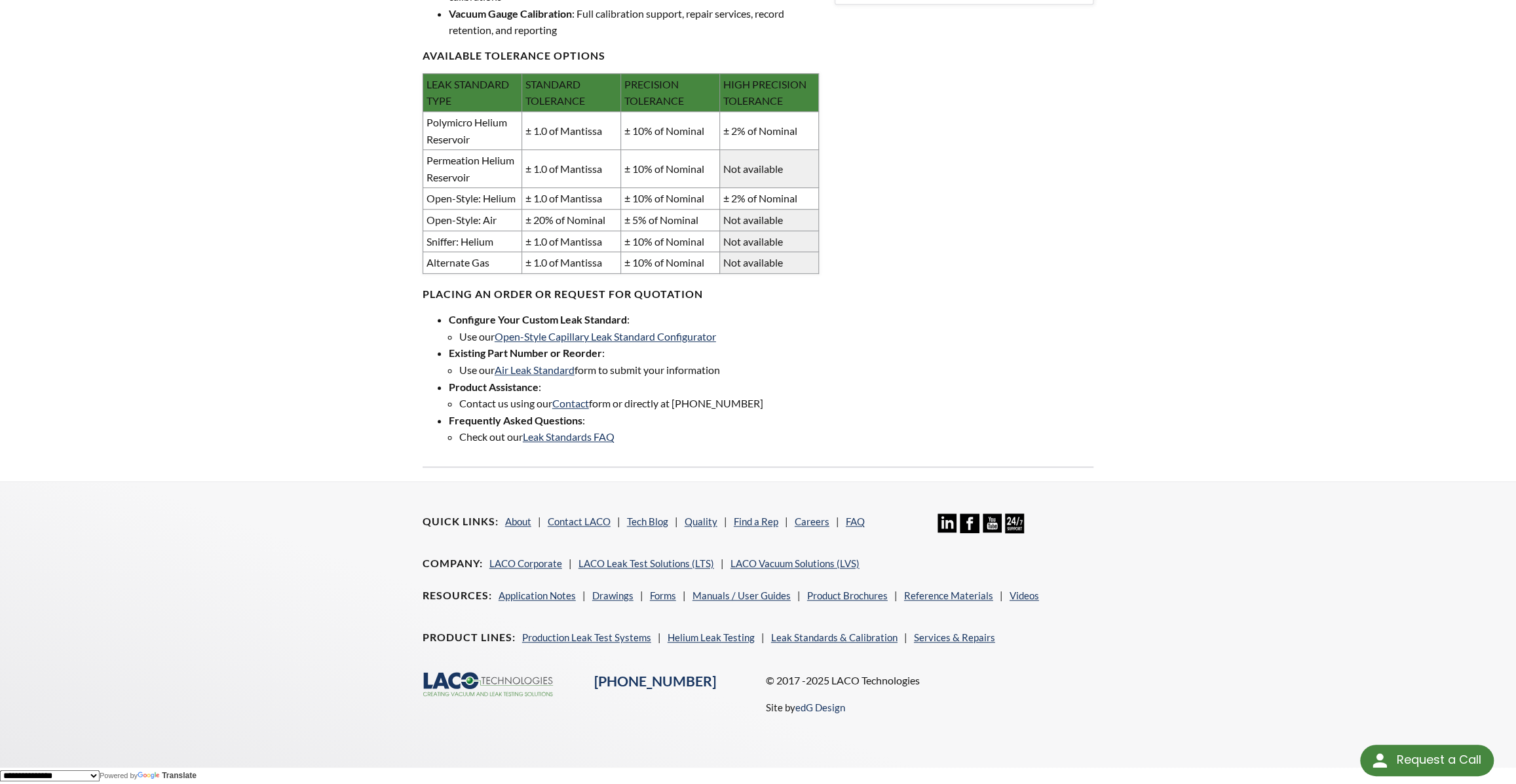
scroll to position [476, 0]
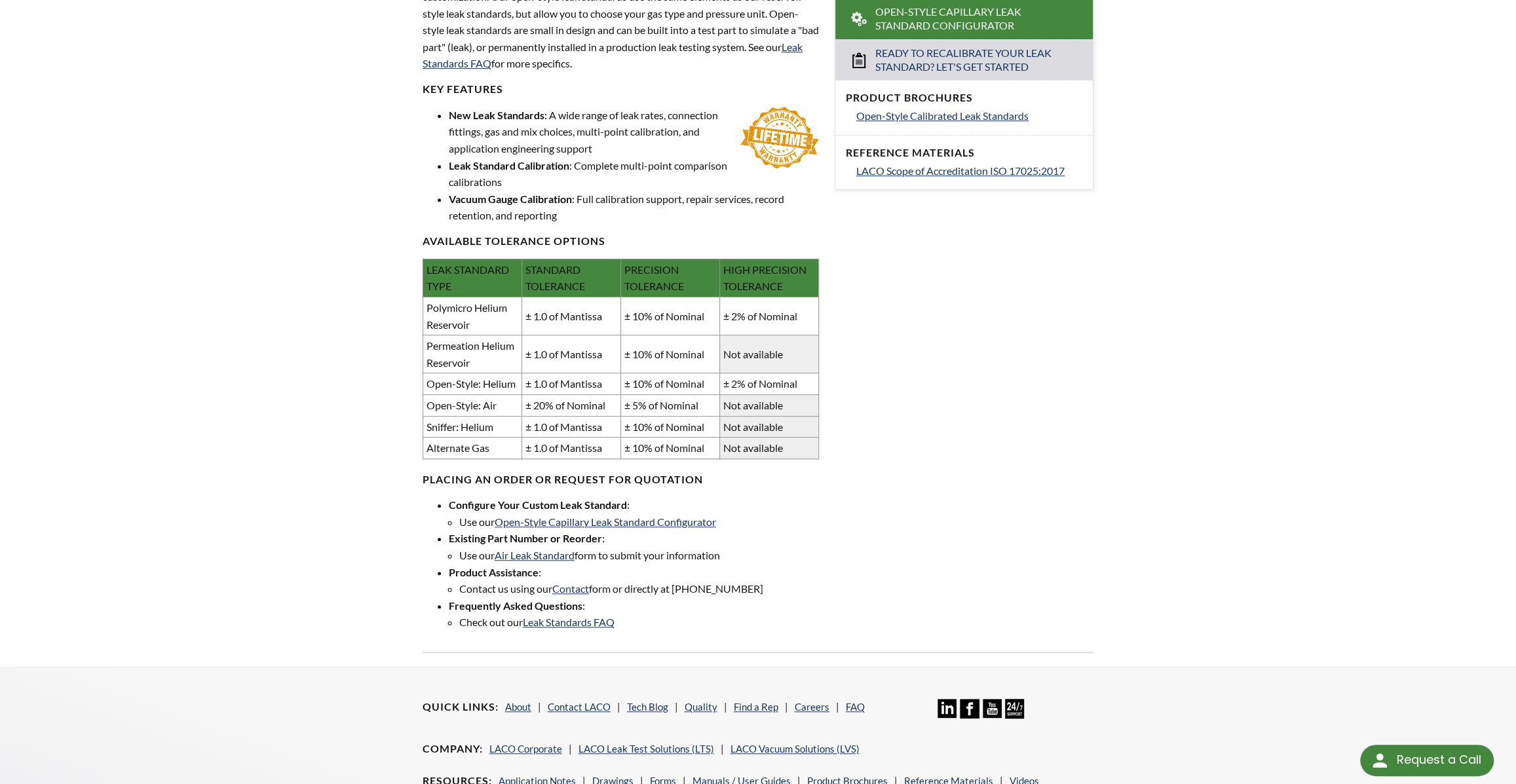
click at [810, 416] on td "Not available" at bounding box center [769, 405] width 99 height 22
click at [480, 416] on td "Open-Style: Air" at bounding box center [472, 405] width 99 height 22
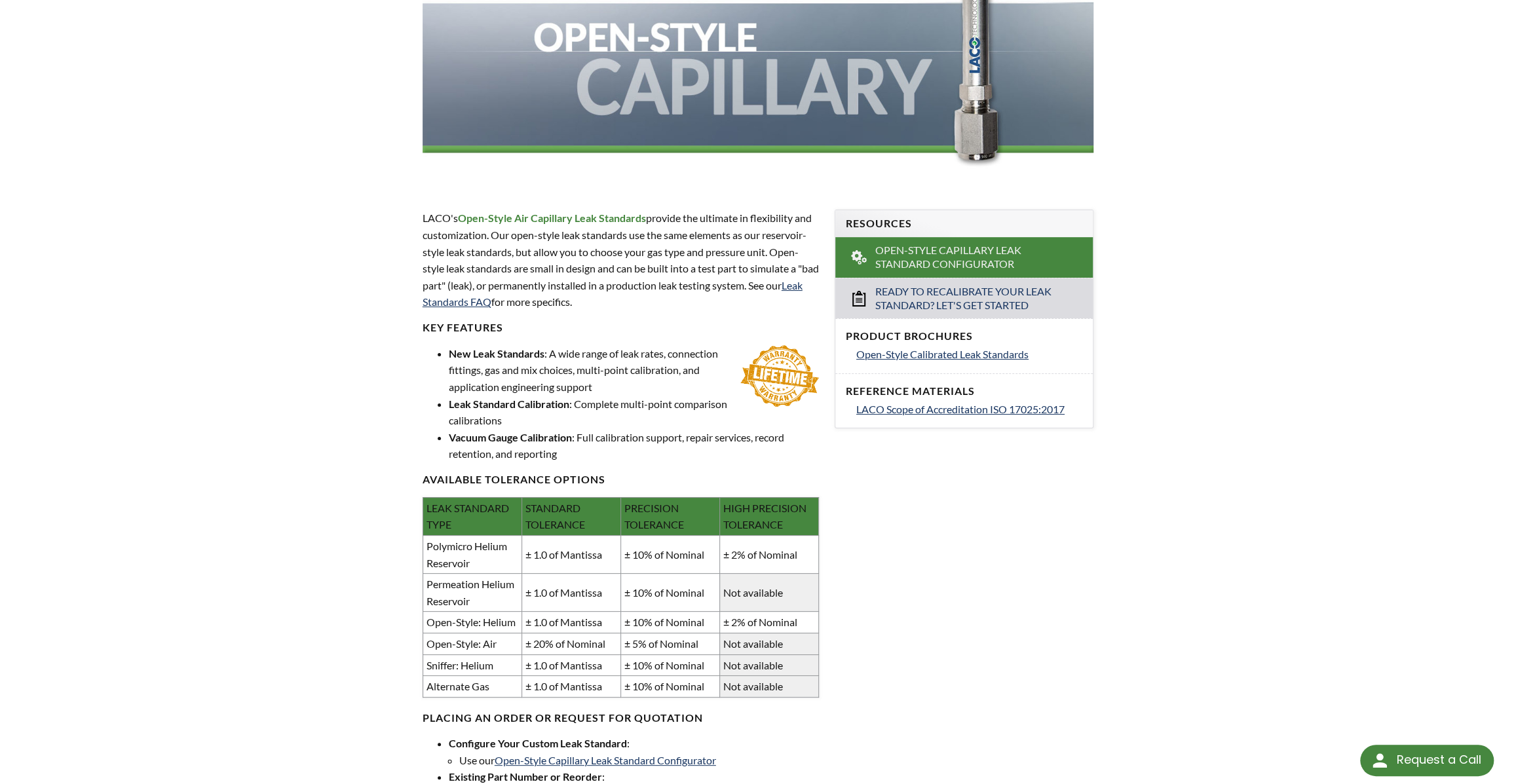
click at [997, 372] on div "Product Brochures Open-Style Calibrated Leak Standards" at bounding box center [964, 345] width 258 height 54
click at [1000, 360] on span "Open-Style Calibrated Leak Standards" at bounding box center [943, 354] width 173 height 12
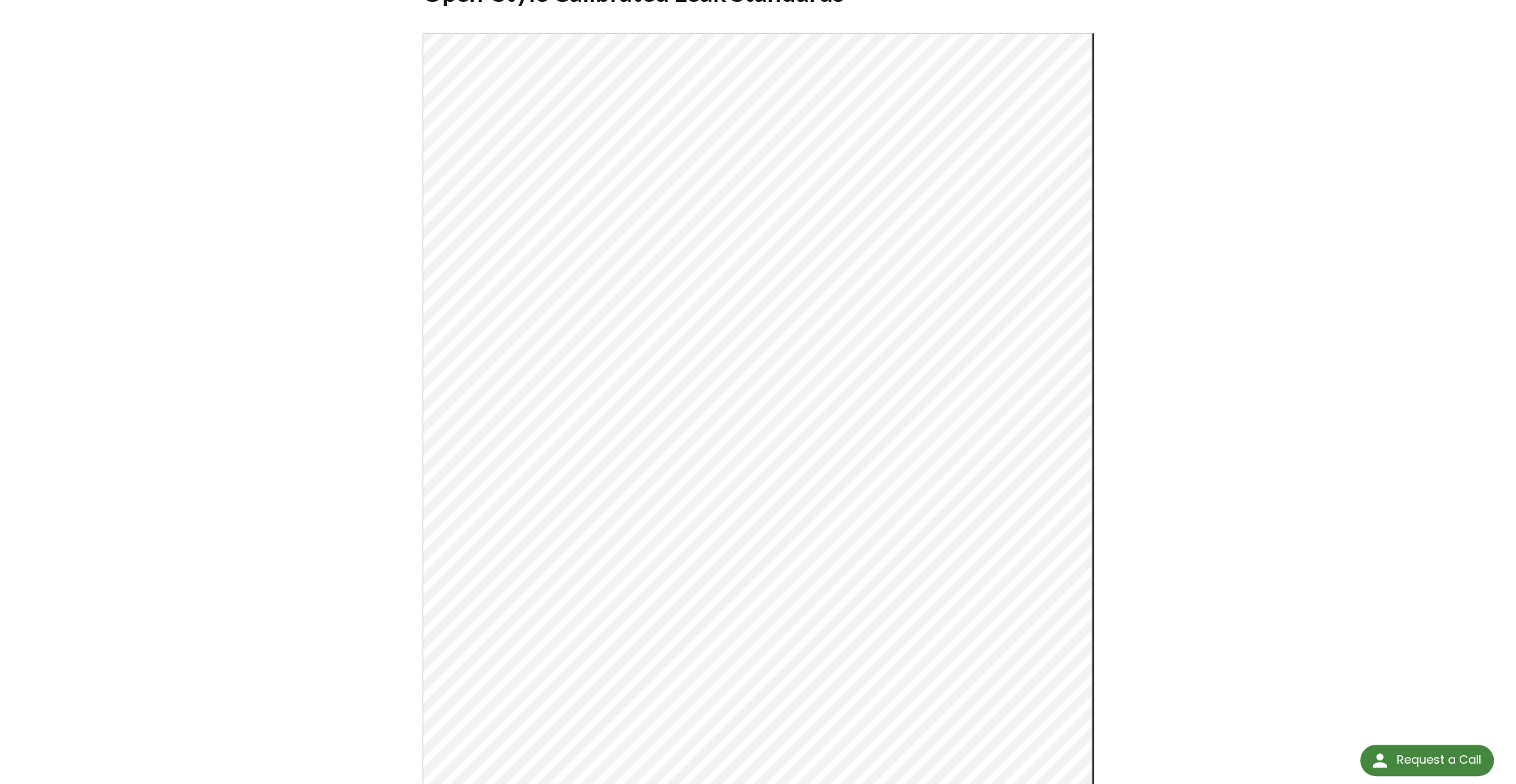
scroll to position [118, 0]
